Goal: Find specific page/section: Find specific page/section

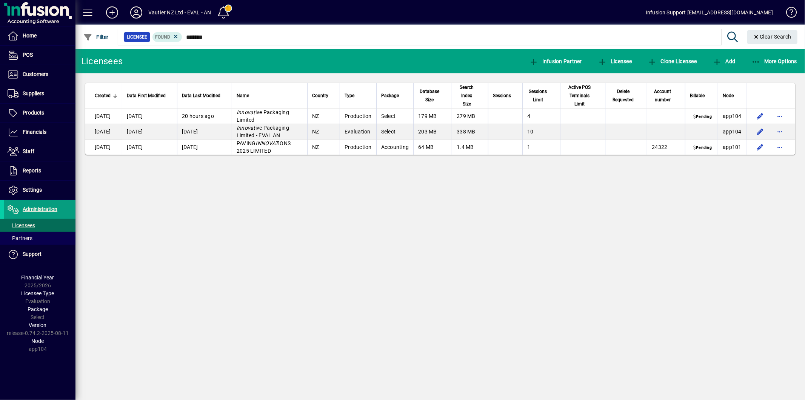
click at [270, 313] on div "Licensees Infusion Partner Licensee Clone Licensee Add More Options Created Dat…" at bounding box center [441, 224] width 730 height 350
click at [185, 271] on div "Licensees Infusion Partner Licensee Clone Licensee Add More Options Created Dat…" at bounding box center [441, 224] width 730 height 350
click at [58, 225] on span at bounding box center [40, 225] width 72 height 18
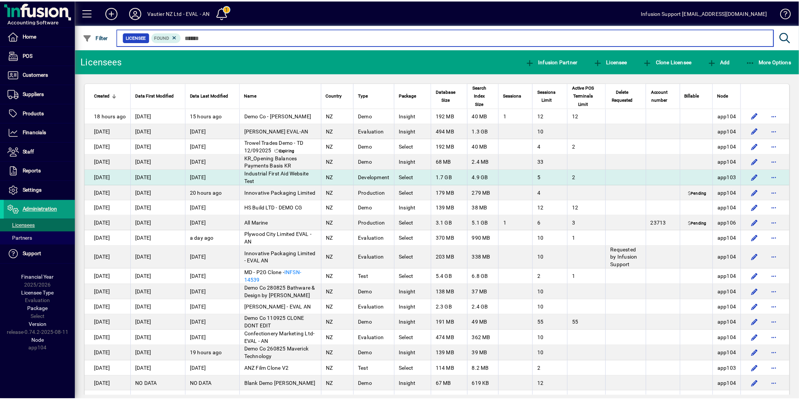
scroll to position [42, 0]
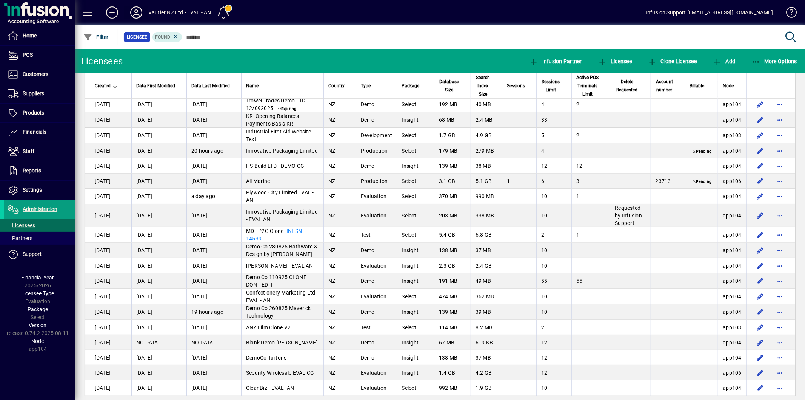
click at [136, 14] on icon at bounding box center [136, 12] width 15 height 12
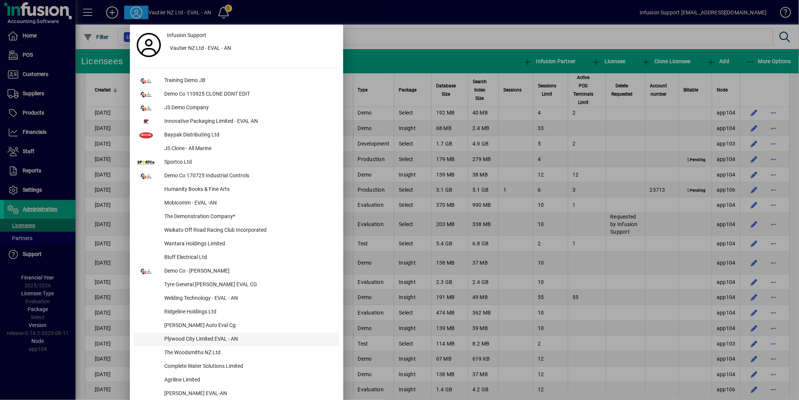
click at [252, 339] on div "Plywood City Limited EVAL - AN" at bounding box center [248, 339] width 181 height 14
